Goal: Task Accomplishment & Management: Manage account settings

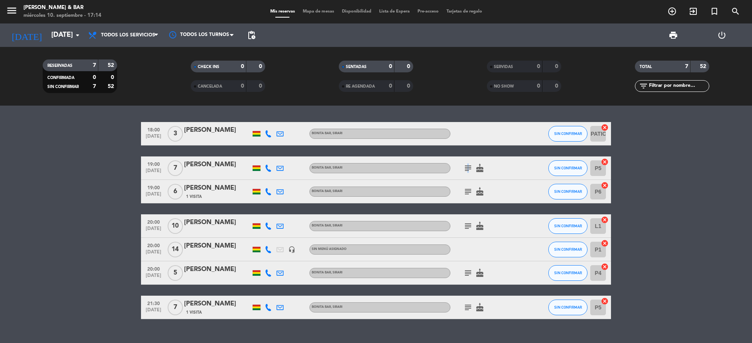
click at [467, 172] on icon "subject" at bounding box center [467, 168] width 9 height 9
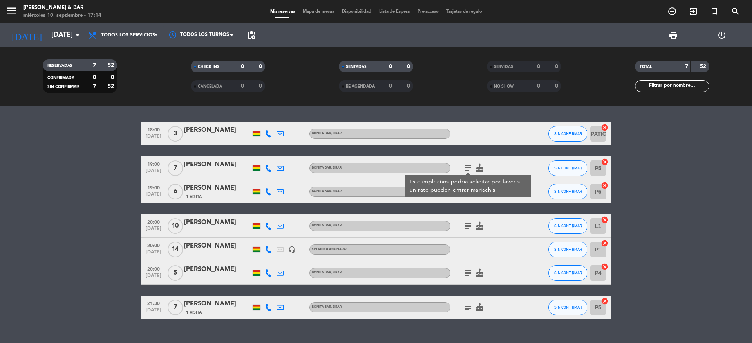
click at [506, 166] on div "subject Es cumpleaños podría solicitar por favor si un rato pueden entrar maria…" at bounding box center [485, 168] width 70 height 23
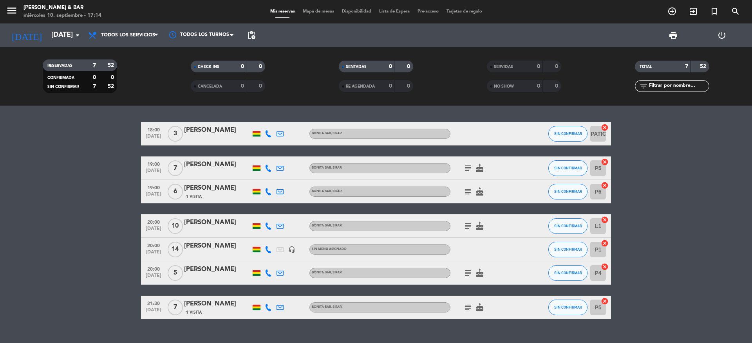
click at [469, 190] on icon "subject" at bounding box center [467, 191] width 9 height 9
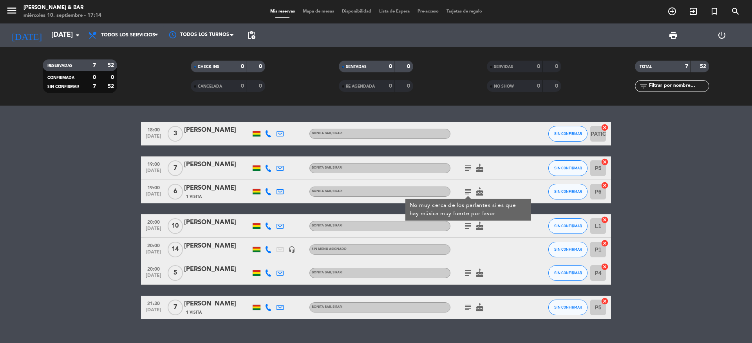
click at [469, 190] on icon "subject" at bounding box center [467, 191] width 9 height 9
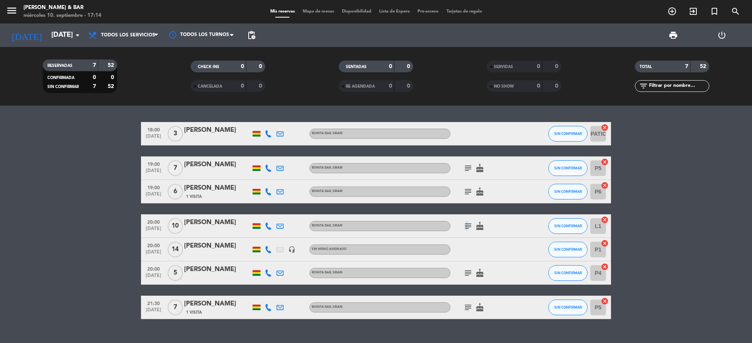
click at [466, 232] on div "subject cake" at bounding box center [485, 226] width 70 height 23
click at [466, 224] on icon "subject" at bounding box center [467, 226] width 9 height 9
click at [467, 273] on icon "subject" at bounding box center [467, 273] width 9 height 9
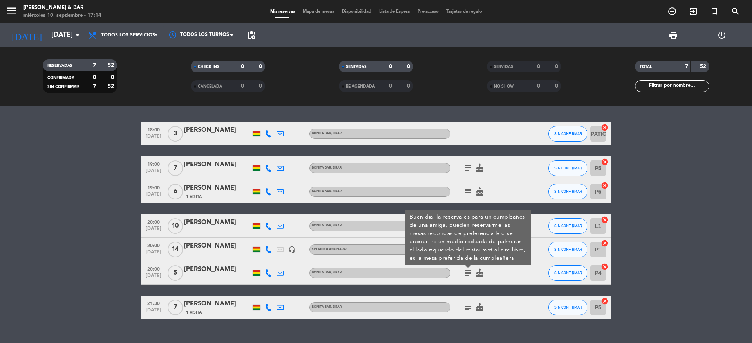
click at [465, 306] on icon "subject" at bounding box center [467, 307] width 9 height 9
